Goal: Book appointment/travel/reservation

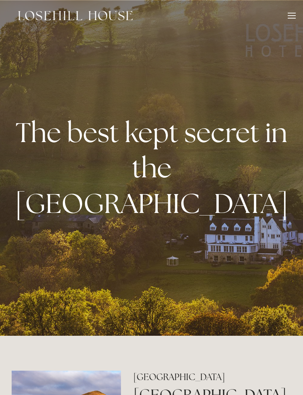
click at [288, 20] on div at bounding box center [292, 17] width 8 height 8
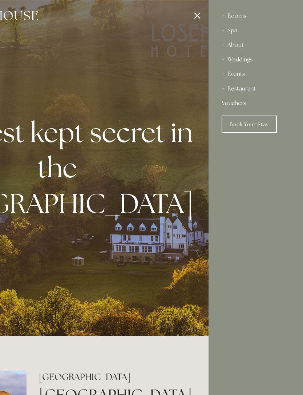
click at [232, 34] on div "Spa" at bounding box center [256, 30] width 68 height 15
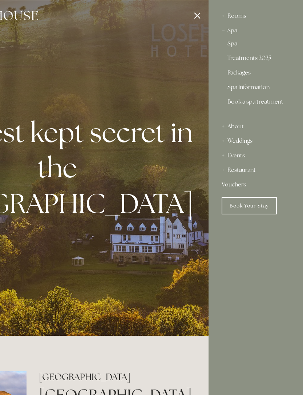
click at [242, 75] on link "Packages" at bounding box center [256, 74] width 57 height 9
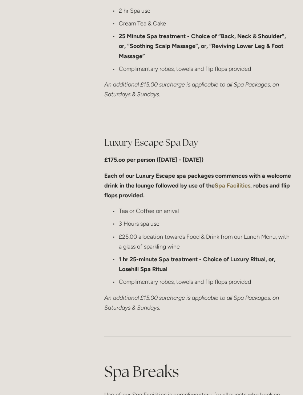
scroll to position [717, 0]
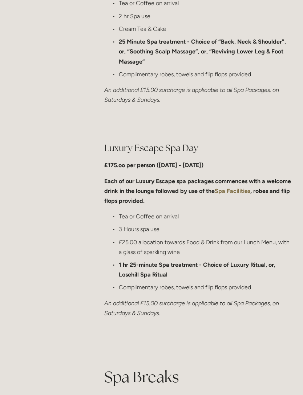
click at [252, 263] on strong "1 hr 25-minute Spa treatment - Choice of Luxury Ritual, or, Losehill Spa Ritual" at bounding box center [198, 269] width 158 height 17
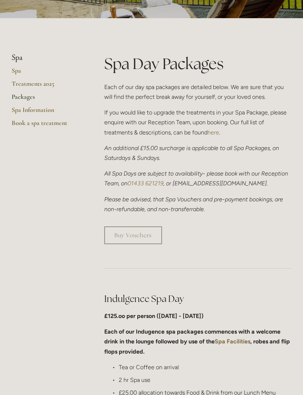
scroll to position [0, 0]
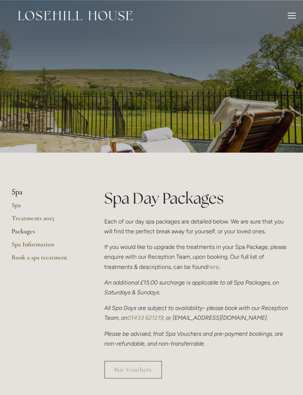
click at [19, 192] on li "Spa" at bounding box center [46, 192] width 69 height 9
click at [16, 193] on li "Spa" at bounding box center [46, 192] width 69 height 9
click at [19, 207] on link "Spa" at bounding box center [46, 207] width 69 height 13
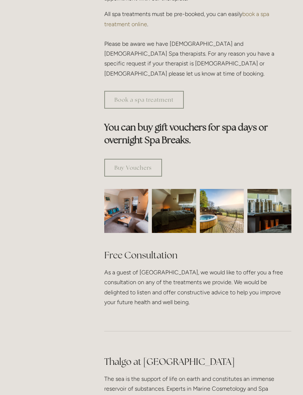
scroll to position [396, 0]
click at [189, 203] on img at bounding box center [174, 211] width 66 height 44
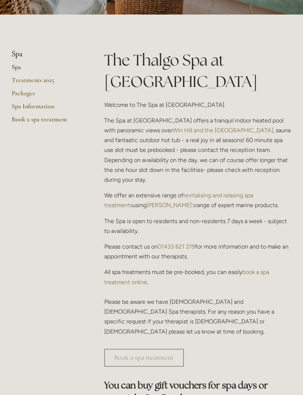
scroll to position [138, 0]
click at [46, 109] on link "Spa Information" at bounding box center [46, 109] width 69 height 13
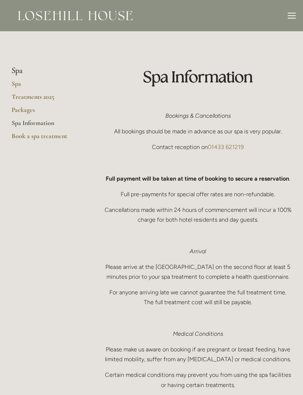
click at [47, 120] on link "Spa Information" at bounding box center [46, 125] width 69 height 13
click at [51, 136] on link "Book a spa treatment" at bounding box center [46, 138] width 69 height 13
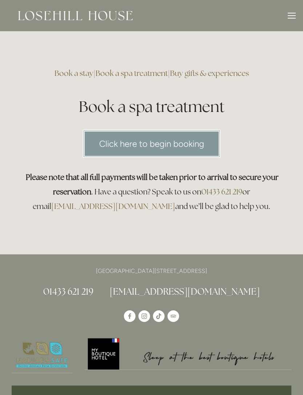
click at [293, 20] on div at bounding box center [292, 17] width 8 height 8
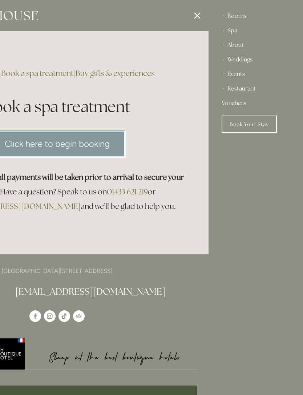
click at [242, 16] on div "Rooms" at bounding box center [256, 16] width 68 height 15
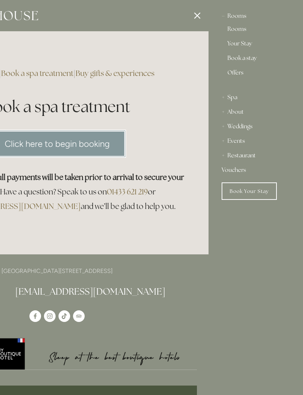
click at [248, 45] on link "Your Stay" at bounding box center [256, 45] width 57 height 9
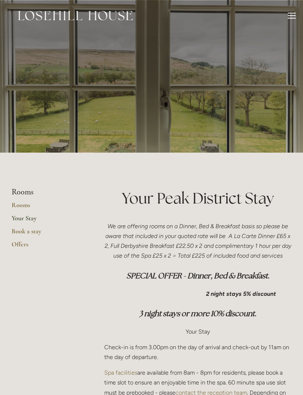
click at [33, 234] on link "Book a stay" at bounding box center [46, 233] width 69 height 13
